Goal: Task Accomplishment & Management: Manage account settings

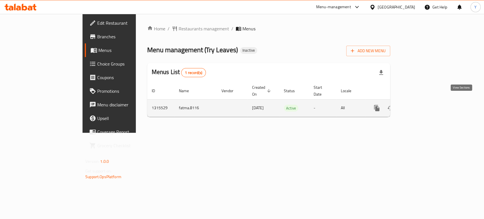
click at [424, 101] on link "enhanced table" at bounding box center [418, 108] width 14 height 14
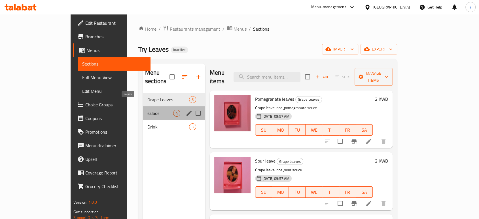
click at [147, 110] on span "salads" at bounding box center [160, 113] width 26 height 7
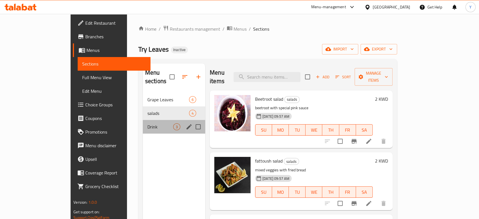
click at [143, 122] on div "Drink 3" at bounding box center [174, 127] width 62 height 14
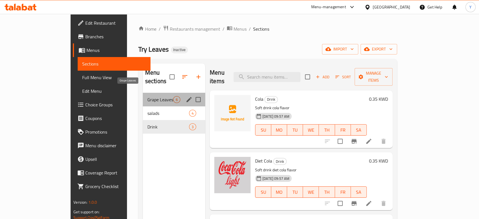
click at [147, 96] on span "Grape Leaves" at bounding box center [160, 99] width 26 height 7
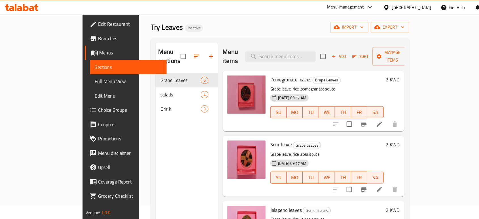
scroll to position [21, 0]
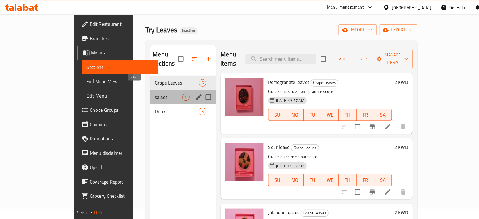
click at [147, 89] on span "salads" at bounding box center [160, 92] width 26 height 7
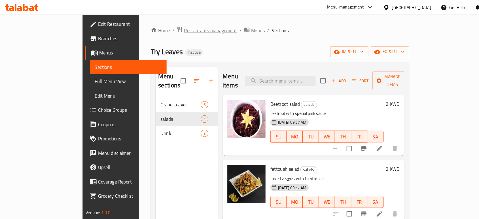
click at [175, 29] on span "Restaurants management" at bounding box center [200, 29] width 50 height 7
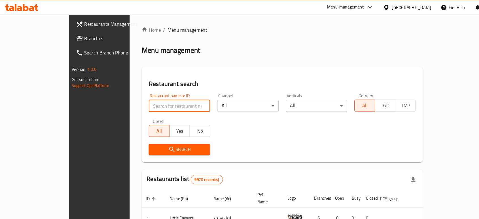
click at [159, 101] on input "search" at bounding box center [170, 100] width 58 height 11
type input "try leaves"
click button "Search" at bounding box center [170, 142] width 58 height 10
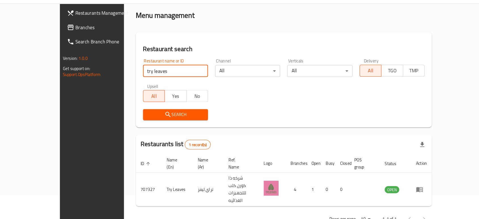
scroll to position [23, 0]
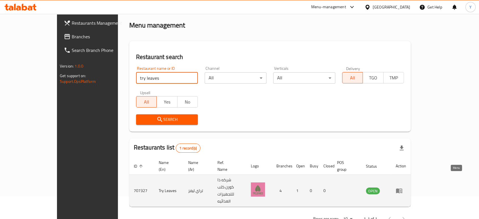
click at [402, 188] on icon "enhanced table" at bounding box center [399, 190] width 6 height 5
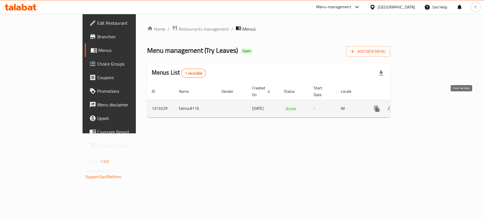
click at [421, 105] on icon "enhanced table" at bounding box center [417, 108] width 7 height 7
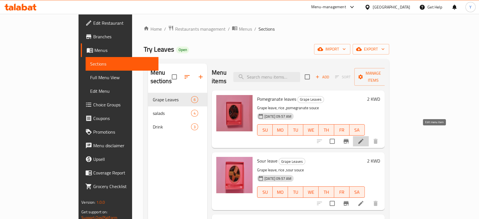
click at [364, 138] on icon at bounding box center [360, 141] width 7 height 7
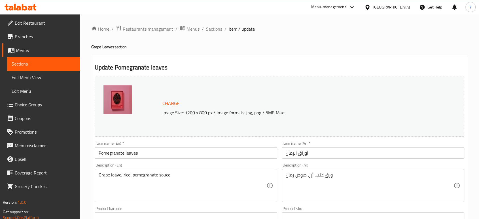
click at [189, 115] on p "Image Size: 1200 x 800 px / Image formats: jpg, png / 5MB Max." at bounding box center [292, 112] width 264 height 7
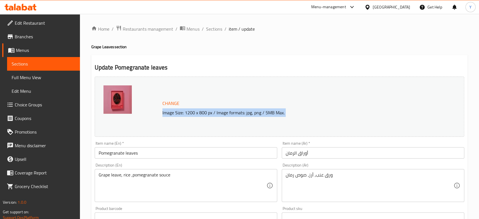
click at [189, 115] on p "Image Size: 1200 x 800 px / Image formats: jpg, png / 5MB Max." at bounding box center [292, 112] width 264 height 7
copy div "Image Size: 1200 x 800 px / Image formats: jpg, png / 5MB Max."
click at [215, 30] on span "Sections" at bounding box center [214, 29] width 16 height 7
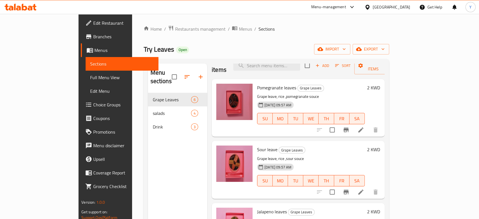
scroll to position [14, 0]
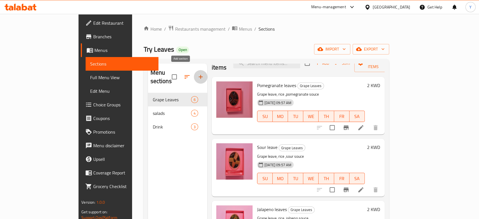
click at [197, 75] on icon "button" at bounding box center [200, 76] width 7 height 7
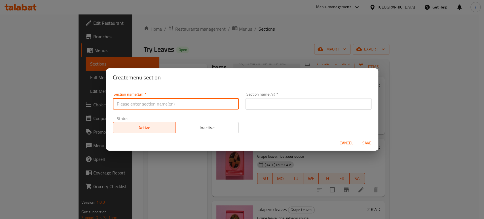
click at [180, 107] on input "text" at bounding box center [176, 103] width 126 height 11
type input "Risoto"
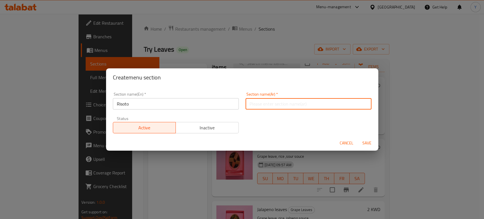
drag, startPoint x: 298, startPoint y: 109, endPoint x: 297, endPoint y: 103, distance: 6.9
click at [297, 103] on div "Section name(Ar)   * Section name(Ar) *" at bounding box center [308, 101] width 133 height 24
click at [297, 103] on input "text" at bounding box center [308, 103] width 126 height 11
type input "ريزوتو"
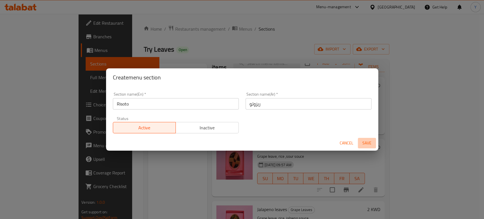
click at [365, 147] on span "Save" at bounding box center [367, 142] width 14 height 7
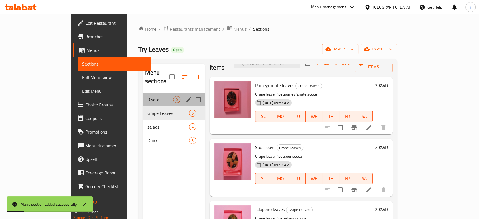
click at [151, 94] on div "Risoto 0" at bounding box center [174, 100] width 62 height 14
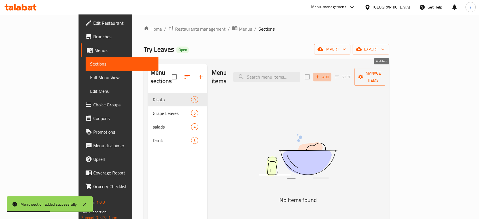
click at [330, 74] on span "Add" at bounding box center [322, 77] width 15 height 7
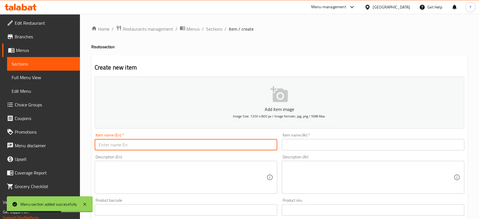
click at [161, 146] on input "text" at bounding box center [186, 144] width 183 height 11
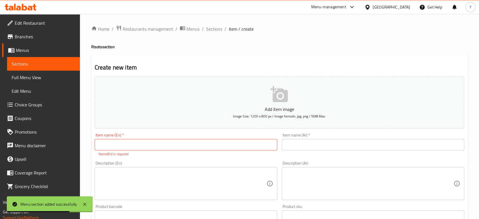
click at [223, 65] on h2 "Create new item" at bounding box center [280, 67] width 370 height 9
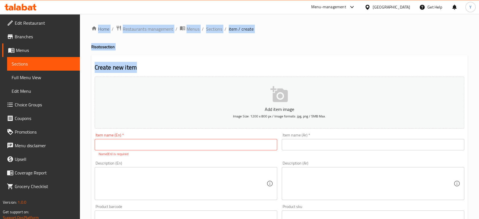
drag, startPoint x: 88, startPoint y: 26, endPoint x: 226, endPoint y: 50, distance: 139.4
click at [226, 50] on div "Home / Restaurants management / Menus / Sections / item / create Risoto section…" at bounding box center [279, 210] width 399 height 393
click at [226, 50] on div "Home / Restaurants management / Menus / Sections / item / create Risoto section…" at bounding box center [279, 210] width 376 height 370
drag, startPoint x: 96, startPoint y: 21, endPoint x: 264, endPoint y: 66, distance: 174.3
click at [264, 66] on div "Home / Restaurants management / Menus / Sections / item / create Risoto section…" at bounding box center [279, 210] width 399 height 393
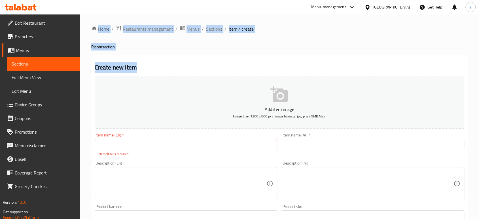
click at [219, 58] on div "Create new item Add item image Image Size: 1200 x 800 px / Image formats: jpg, …" at bounding box center [279, 223] width 376 height 336
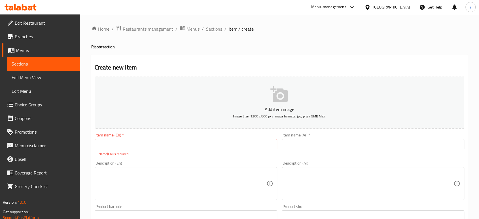
click at [214, 30] on span "Sections" at bounding box center [214, 29] width 16 height 7
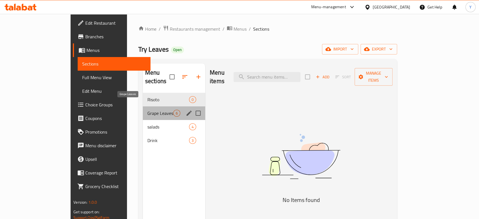
click at [147, 110] on span "Grape Leaves" at bounding box center [160, 113] width 26 height 7
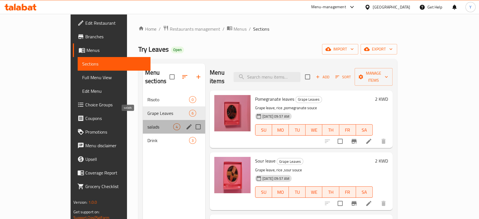
click at [147, 123] on span "salads" at bounding box center [160, 126] width 26 height 7
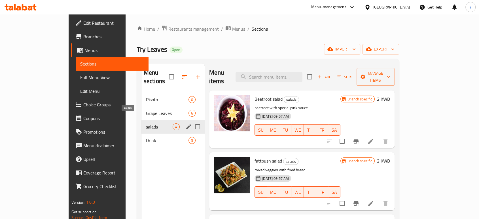
click at [146, 123] on span "salads" at bounding box center [159, 126] width 27 height 7
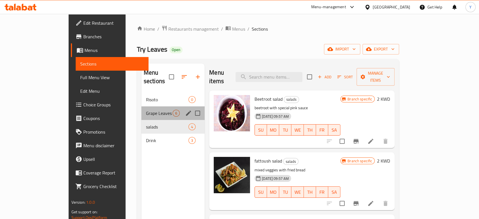
click at [141, 109] on div "Grape Leaves 6" at bounding box center [172, 113] width 63 height 14
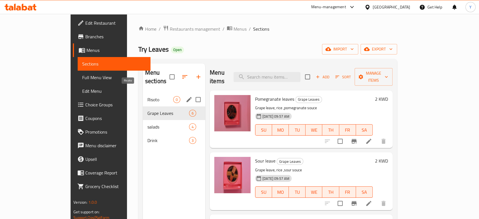
click at [147, 96] on span "Risoto" at bounding box center [160, 99] width 26 height 7
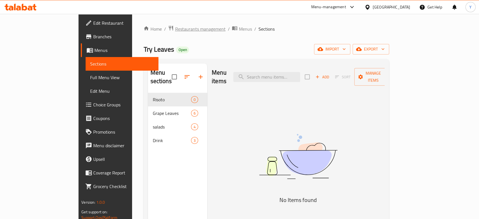
click at [175, 30] on span "Restaurants management" at bounding box center [200, 29] width 50 height 7
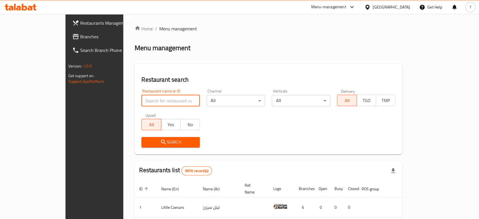
click at [150, 104] on input "search" at bounding box center [170, 100] width 58 height 11
type input "istan"
click button "Search" at bounding box center [170, 142] width 58 height 10
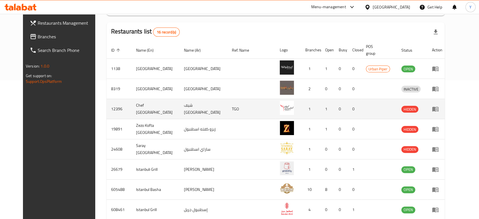
scroll to position [143, 0]
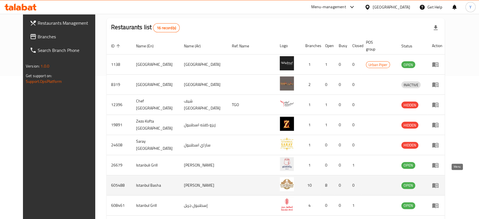
click at [439, 182] on icon "enhanced table" at bounding box center [435, 185] width 7 height 7
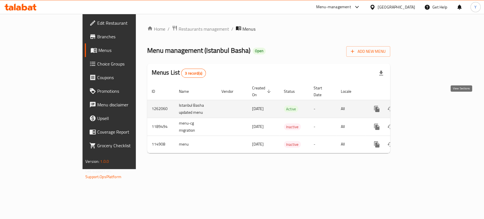
click at [421, 105] on icon "enhanced table" at bounding box center [417, 108] width 7 height 7
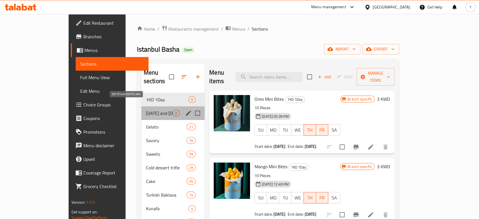
click at [146, 110] on span "[DATE] and [DATE] offer" at bounding box center [159, 113] width 27 height 7
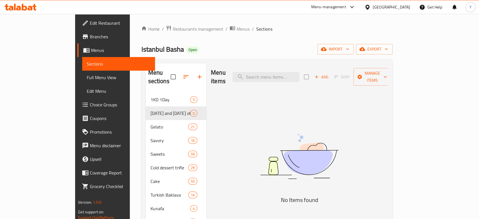
click at [77, 32] on link "Branches" at bounding box center [116, 37] width 78 height 14
